Goal: Information Seeking & Learning: Learn about a topic

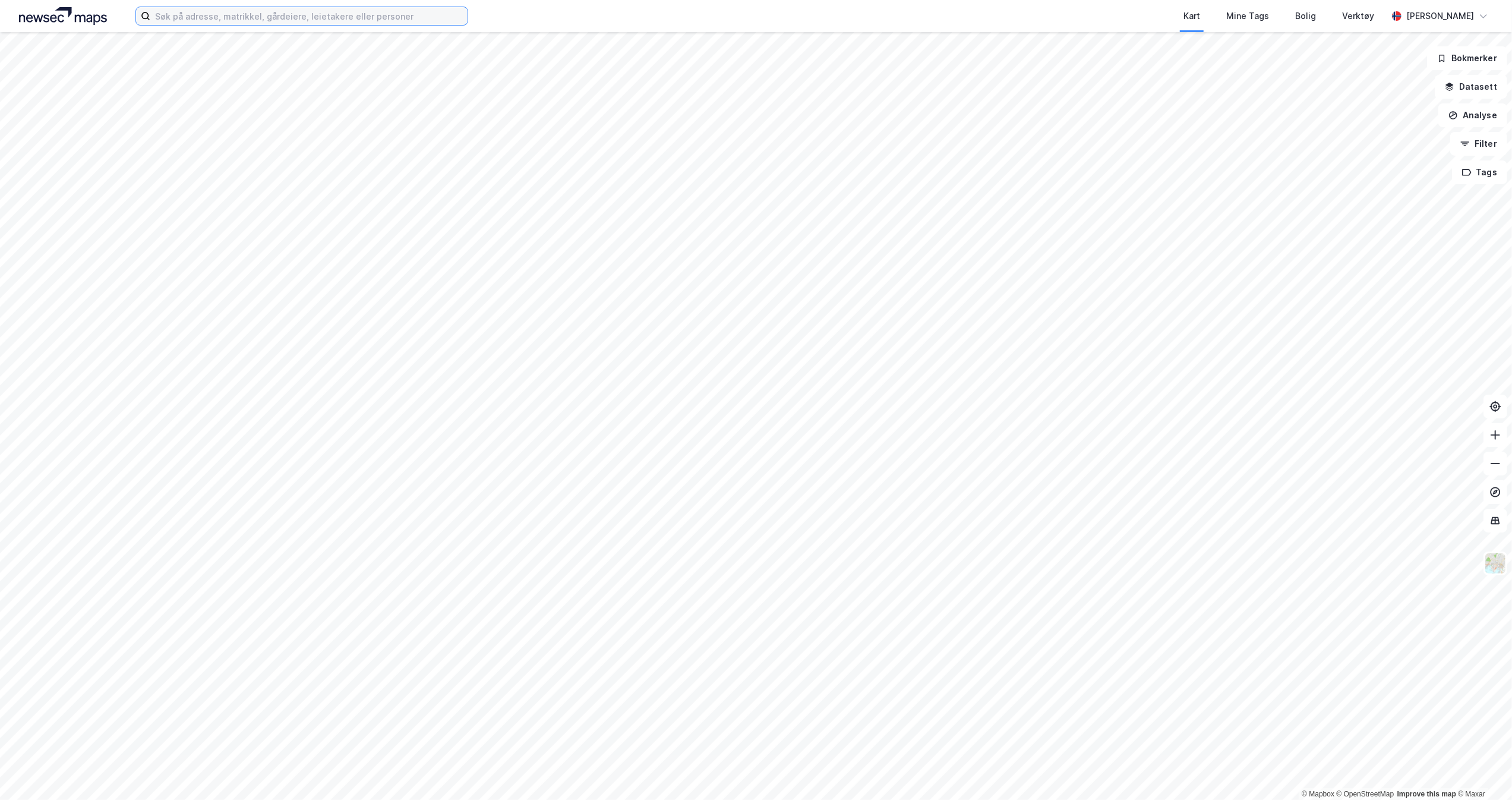
click at [194, 19] on input at bounding box center [309, 16] width 317 height 18
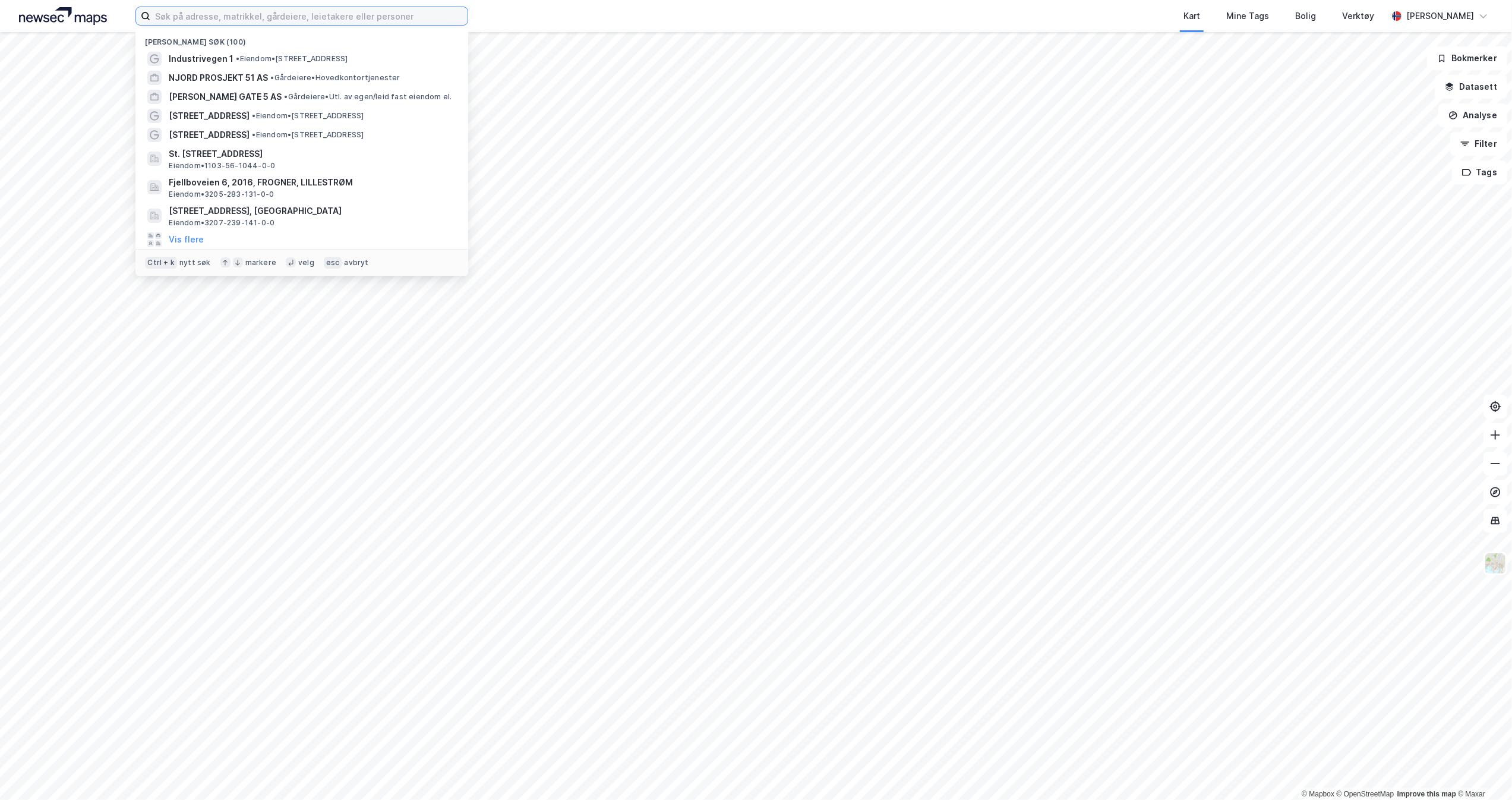
paste input "Parkveien 61"
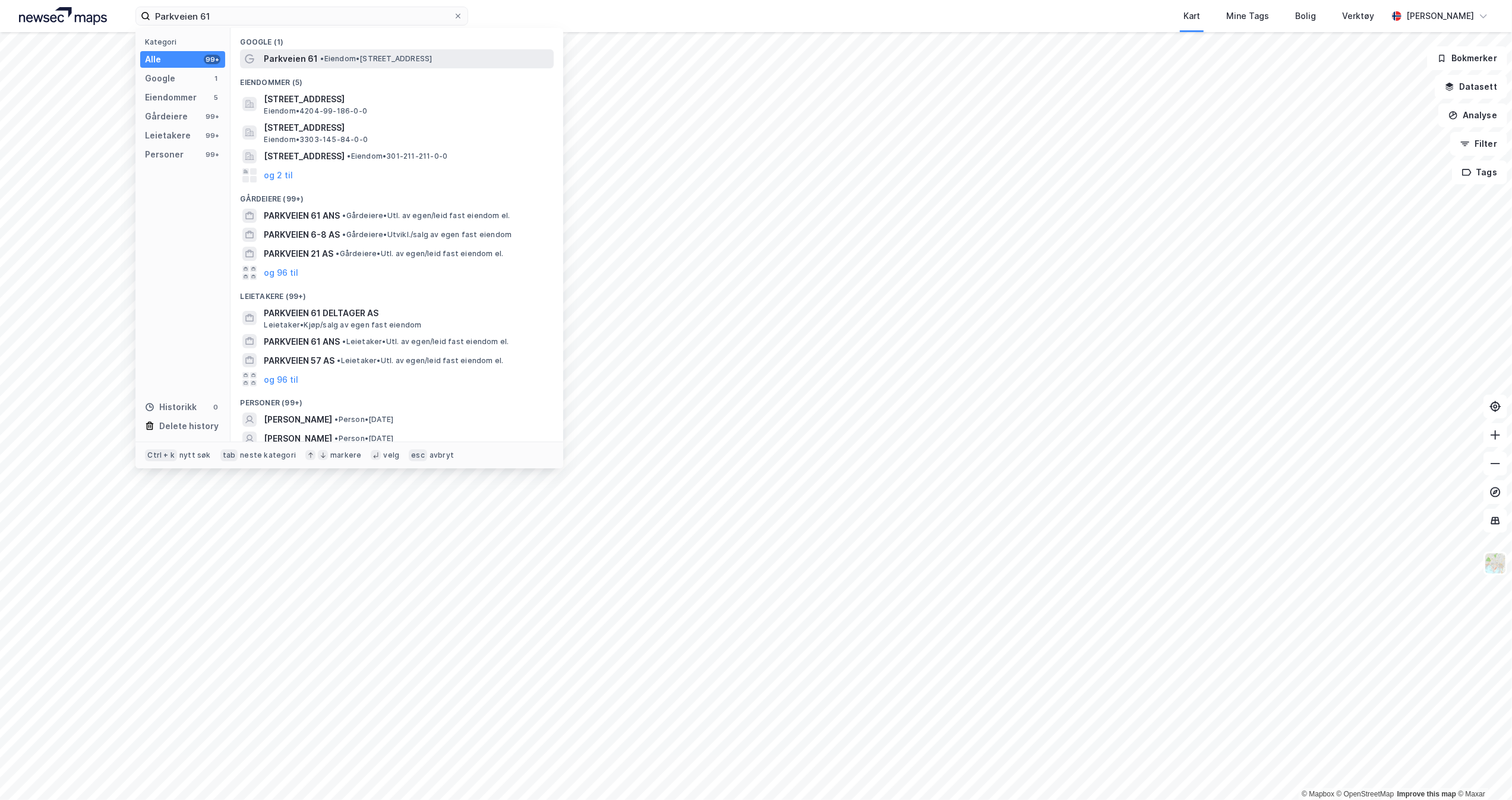
click at [276, 58] on span "Parkveien 61" at bounding box center [290, 58] width 54 height 14
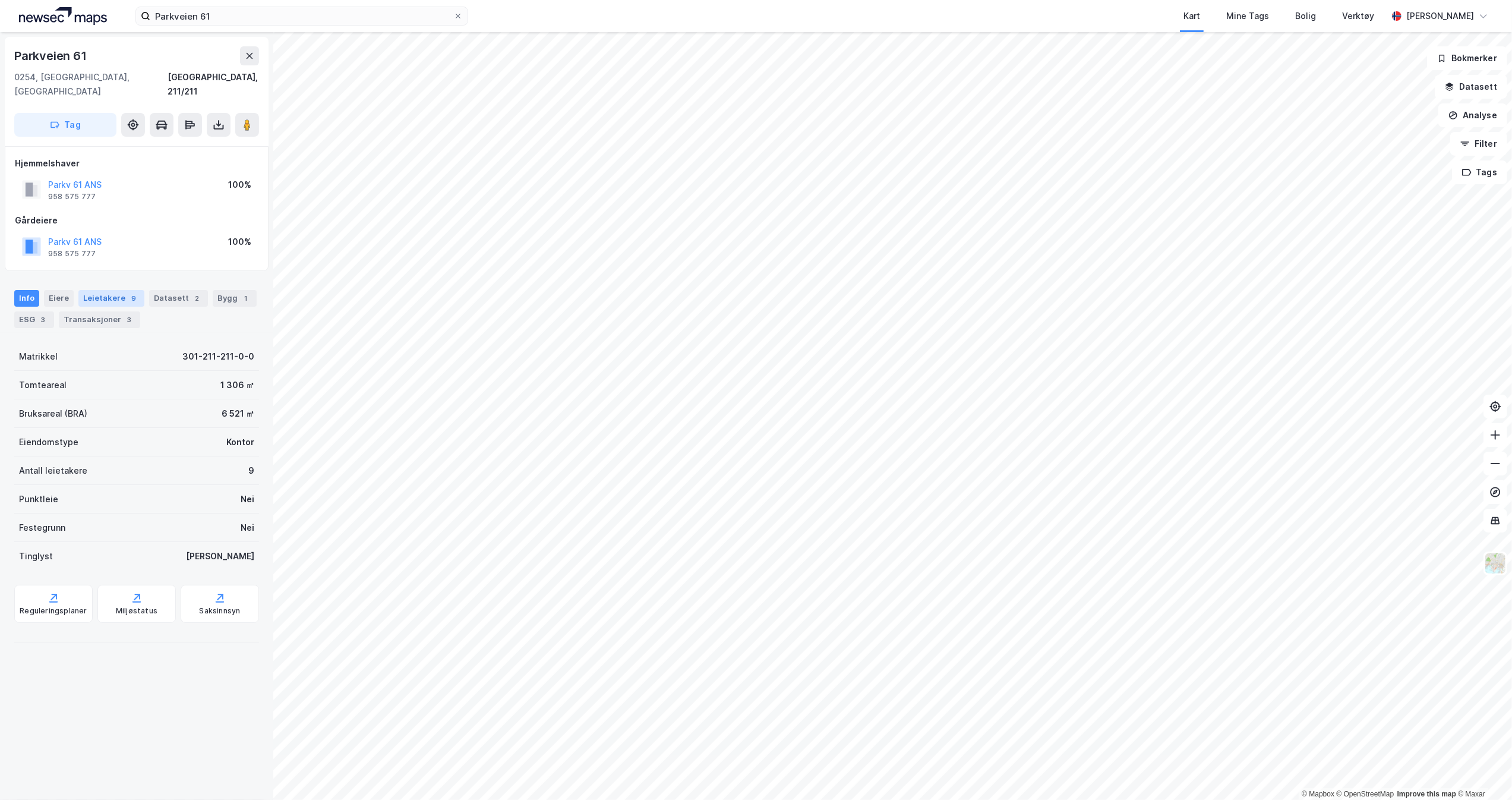
click at [114, 290] on div "Leietakere 9" at bounding box center [111, 298] width 66 height 16
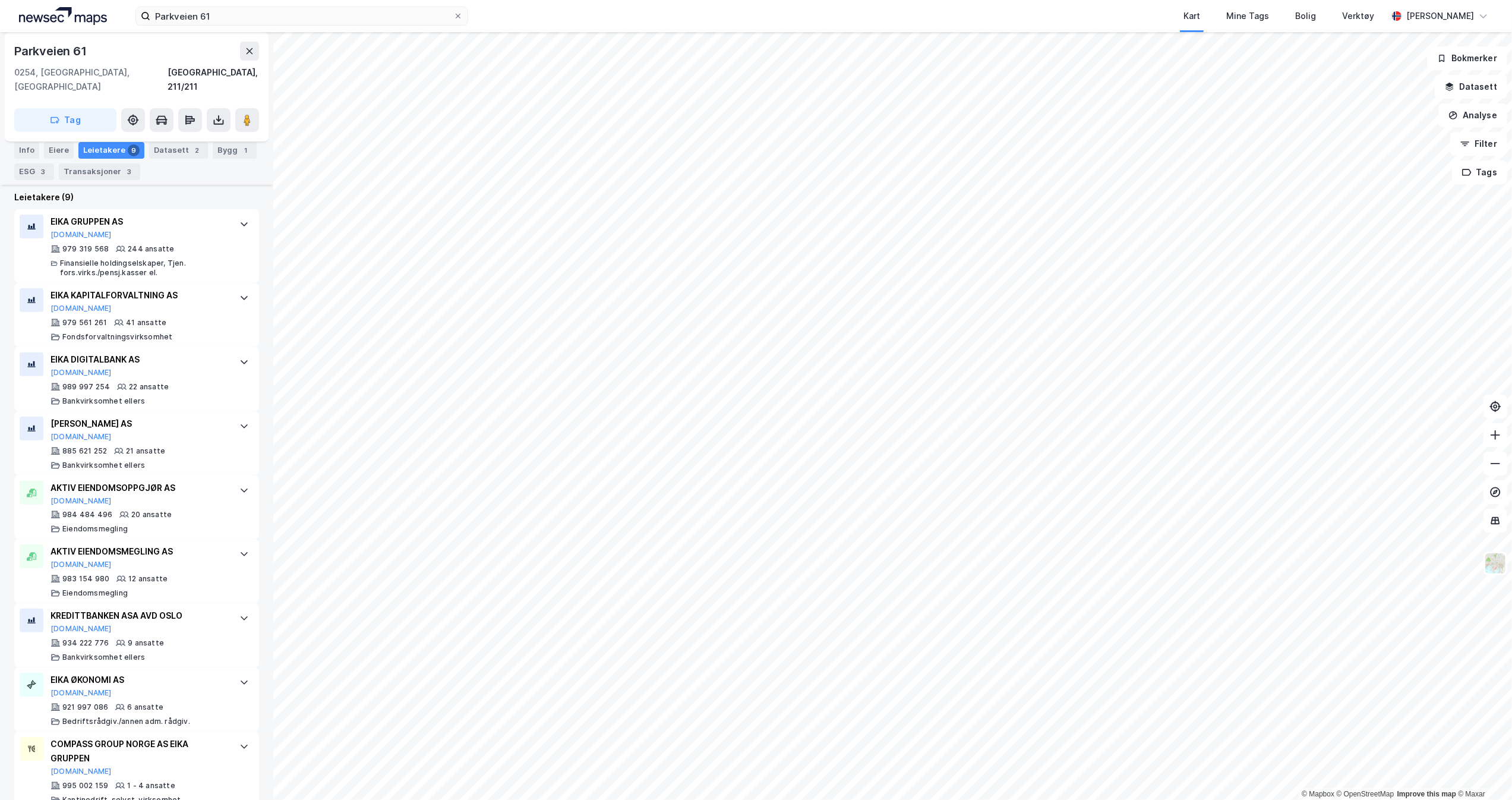
scroll to position [363, 0]
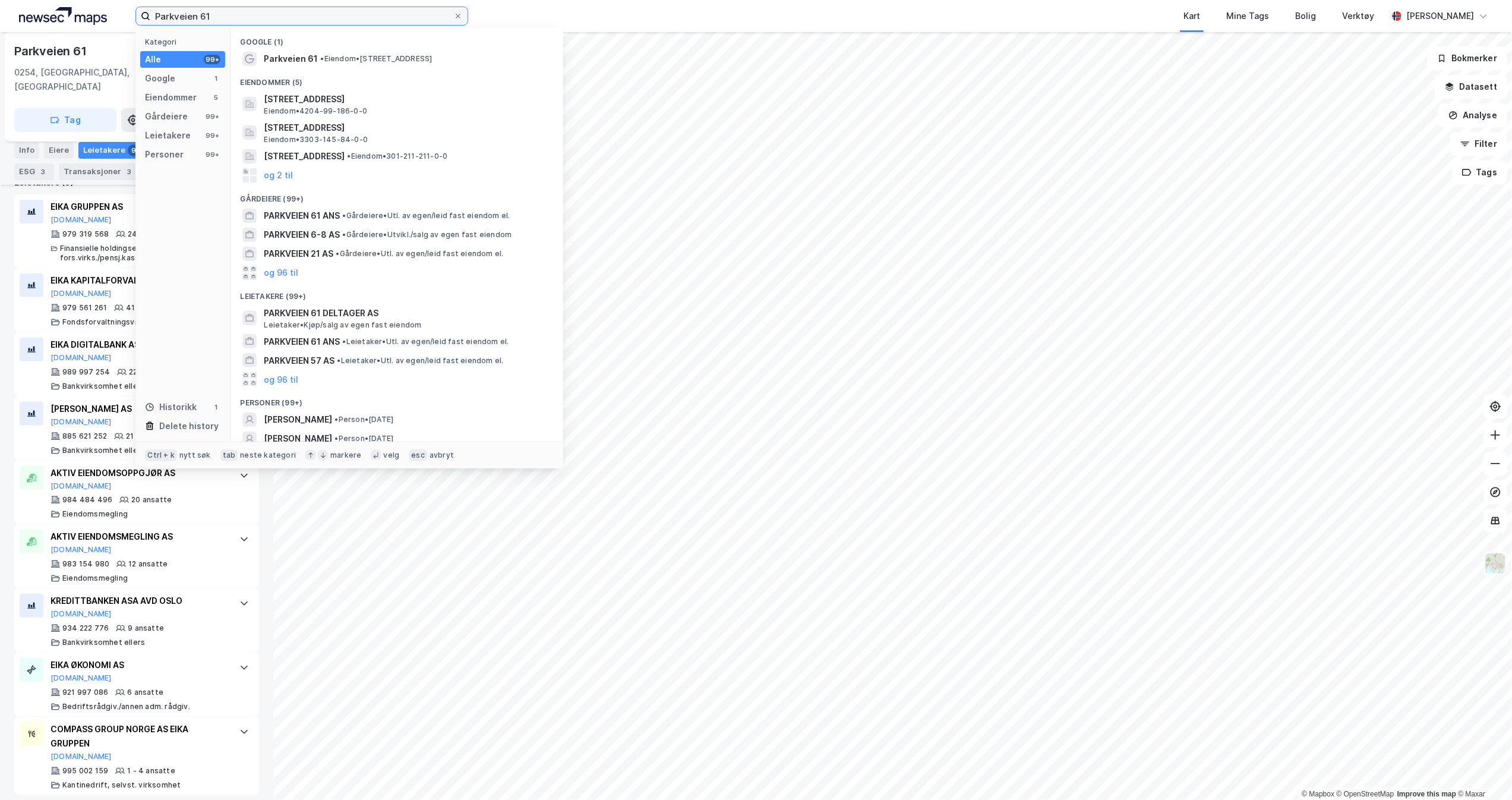
drag, startPoint x: 248, startPoint y: 9, endPoint x: -74, endPoint y: -16, distance: 323.0
click at [0, 0] on html "Parkveien 61 Kategori Alle 99+ Google 1 Eiendommer 5 Gårdeiere 99+ Leietakere 9…" at bounding box center [756, 400] width 1512 height 800
paste input "[STREET_ADDRESS]"
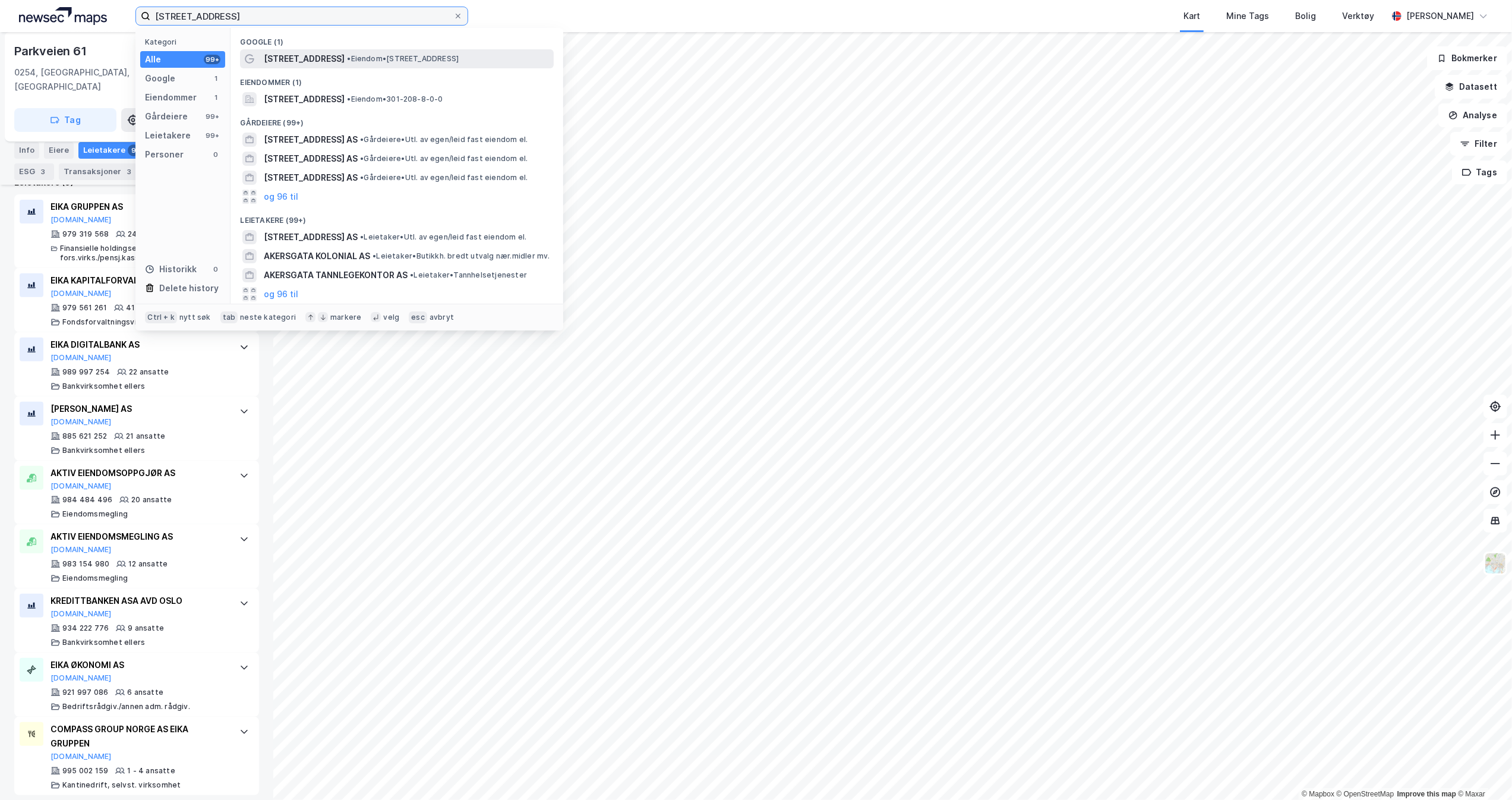
type input "[STREET_ADDRESS]"
click at [298, 57] on span "[STREET_ADDRESS]" at bounding box center [304, 58] width 81 height 14
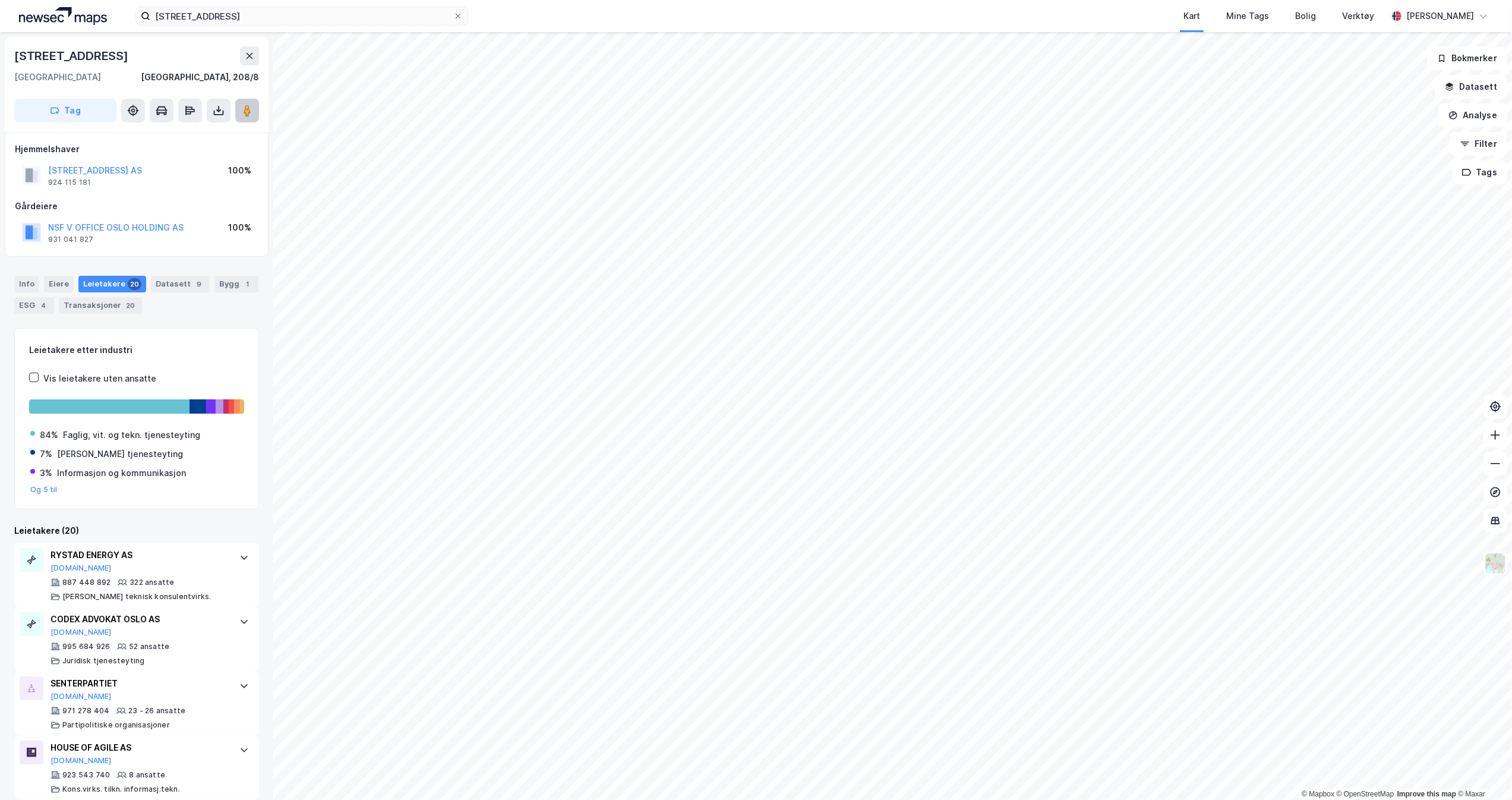
click at [245, 111] on image at bounding box center [247, 110] width 7 height 12
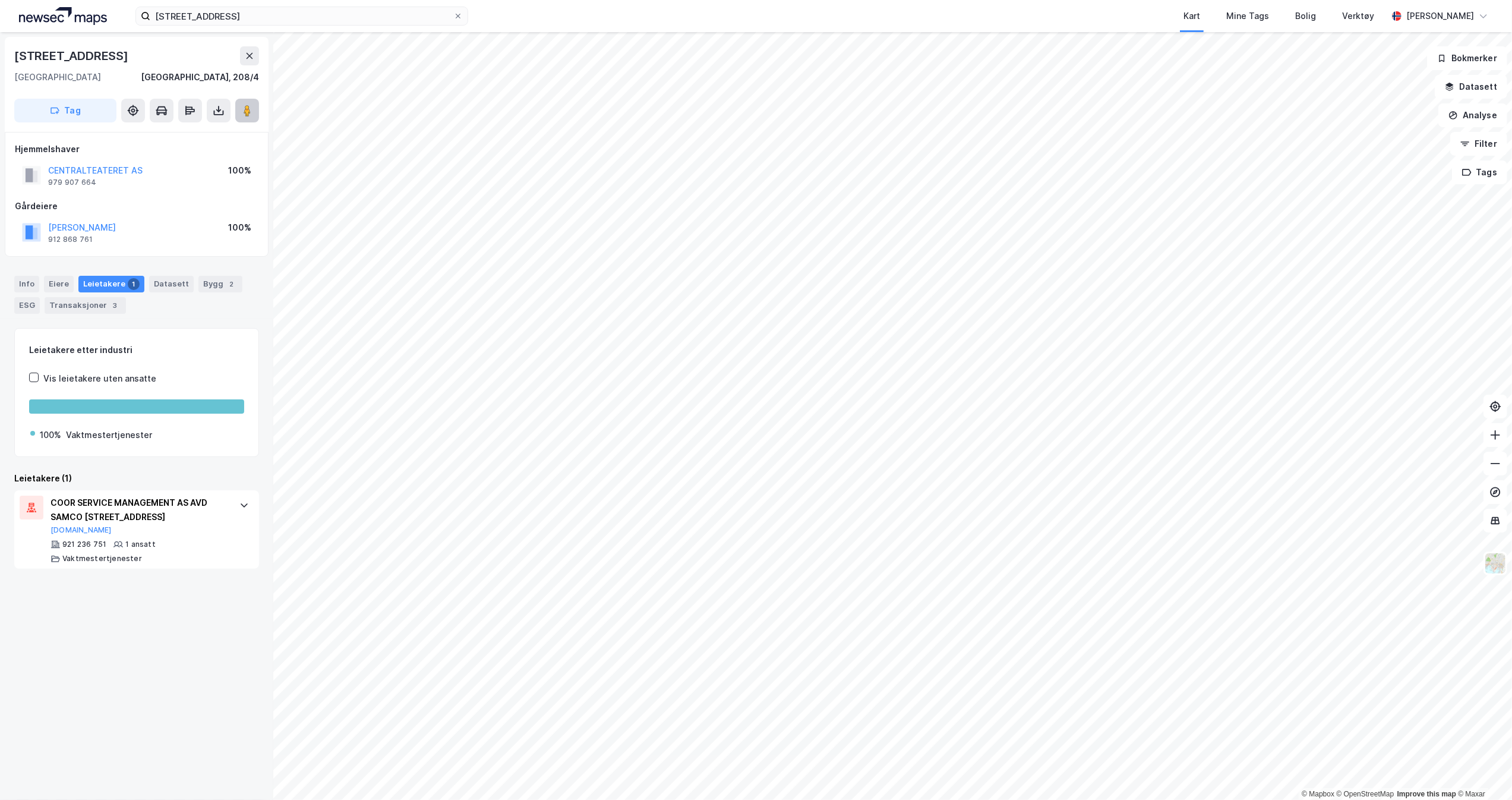
click at [250, 110] on icon at bounding box center [247, 110] width 12 height 12
